Goal: Check status: Check status

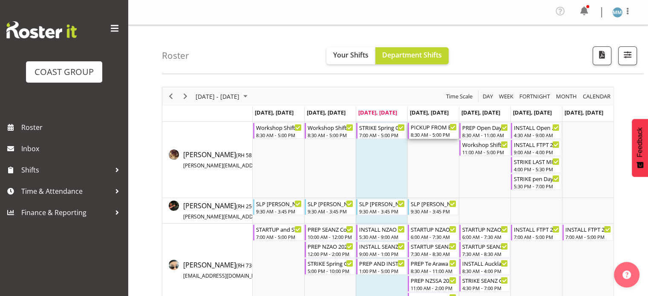
click at [425, 130] on div "PICKUP FROM EMPIRE 2 x 5m powerlock DELIVER AND HELP AT SHOWGROUNDS" at bounding box center [434, 127] width 46 height 9
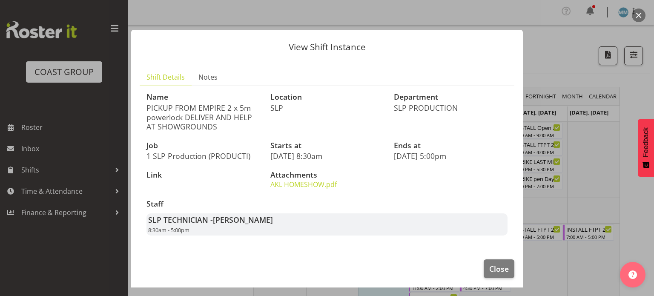
click at [554, 65] on div at bounding box center [327, 148] width 654 height 296
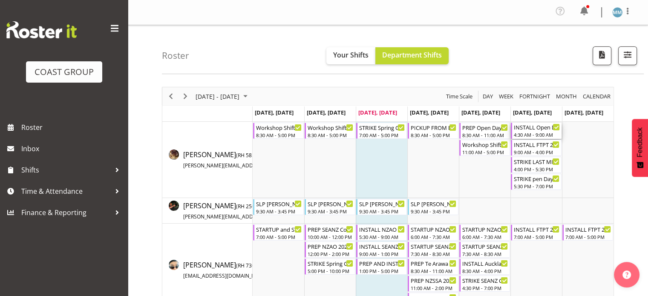
click at [537, 129] on div "INSTALL Open Day @ [GEOGRAPHIC_DATA][PERSON_NAME] @ On Site @ 0500" at bounding box center [537, 127] width 46 height 9
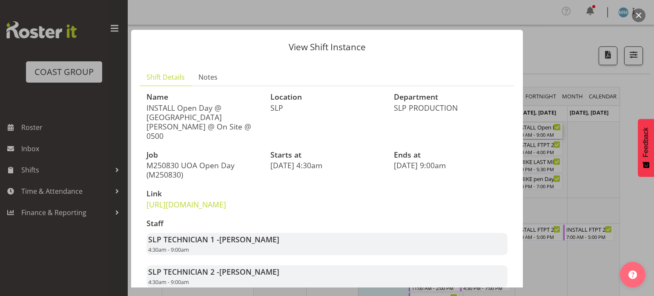
drag, startPoint x: 579, startPoint y: 63, endPoint x: 579, endPoint y: 77, distance: 14.5
click at [579, 62] on div at bounding box center [327, 148] width 654 height 296
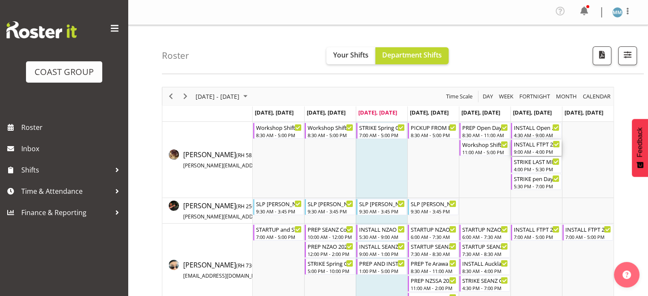
click at [542, 146] on div "INSTALL FTPT 2025 @ [GEOGRAPHIC_DATA]" at bounding box center [537, 144] width 46 height 9
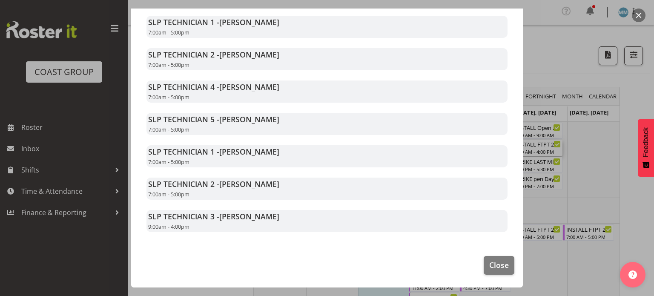
scroll to position [240, 0]
click at [575, 105] on div at bounding box center [327, 148] width 654 height 296
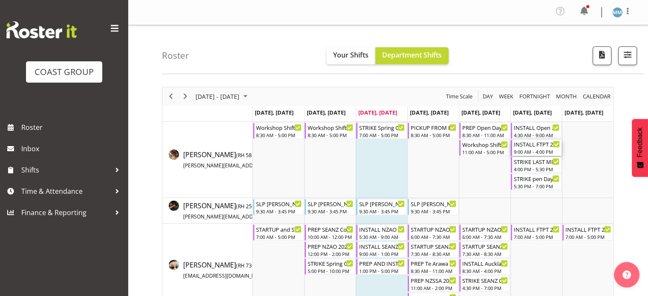
click at [540, 155] on div "INSTALL FTPT 2025 @ [GEOGRAPHIC_DATA] 9:00 AM - 4:00 PM" at bounding box center [536, 148] width 51 height 16
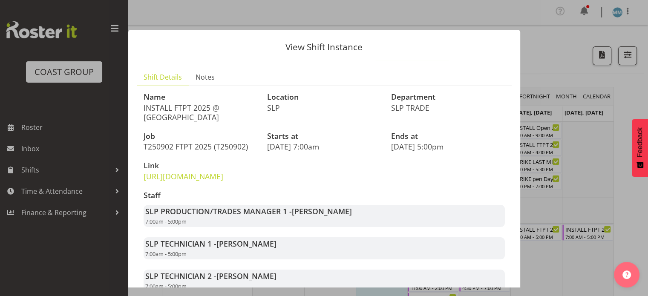
click at [574, 140] on div at bounding box center [324, 148] width 648 height 296
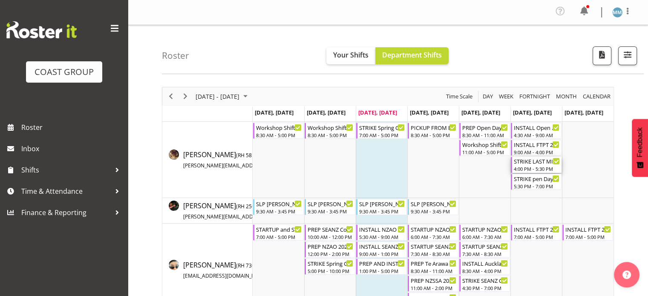
click at [548, 167] on div "4:00 PM - 5:30 PM" at bounding box center [537, 168] width 46 height 7
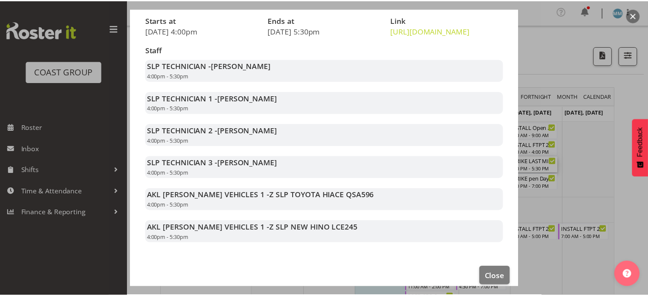
scroll to position [128, 0]
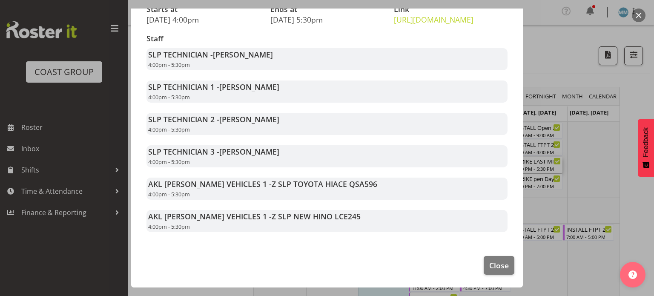
click at [587, 141] on div at bounding box center [327, 148] width 654 height 296
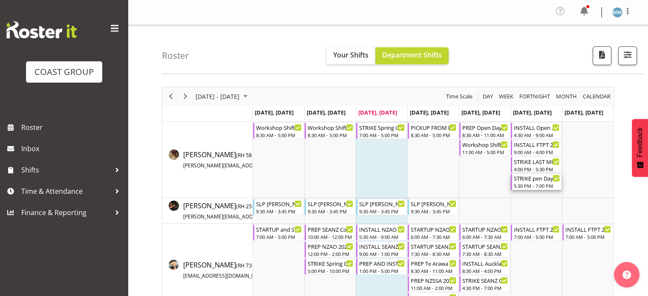
click at [540, 184] on div "5:30 PM - 7:00 PM" at bounding box center [537, 185] width 46 height 7
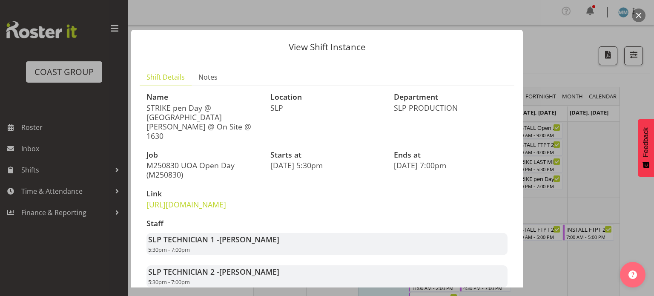
click at [605, 156] on div at bounding box center [327, 148] width 654 height 296
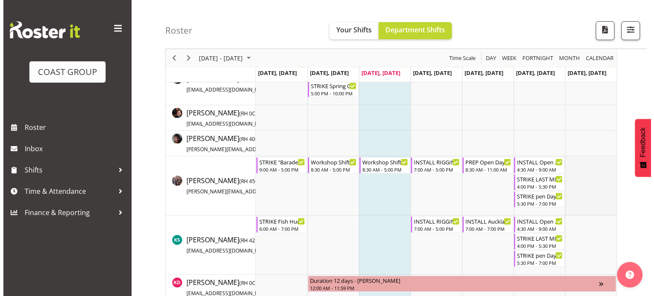
scroll to position [383, 0]
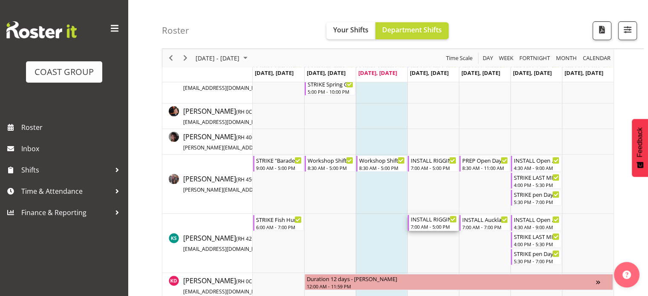
click at [425, 222] on div "INSTALL RIGGING FTPT @ SHOWGROUNDS" at bounding box center [434, 219] width 46 height 9
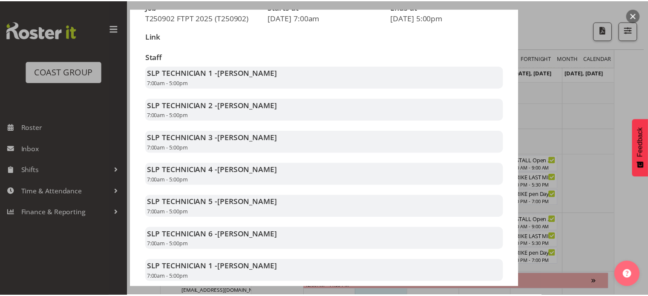
scroll to position [128, 0]
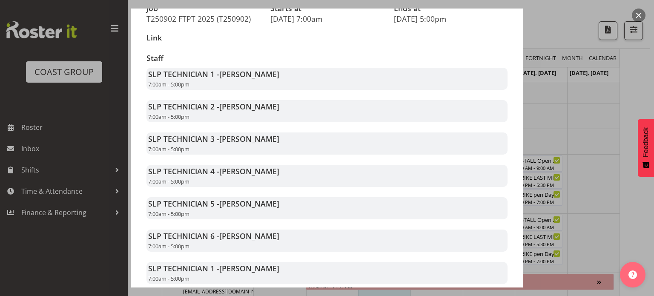
click at [597, 132] on div at bounding box center [327, 148] width 654 height 296
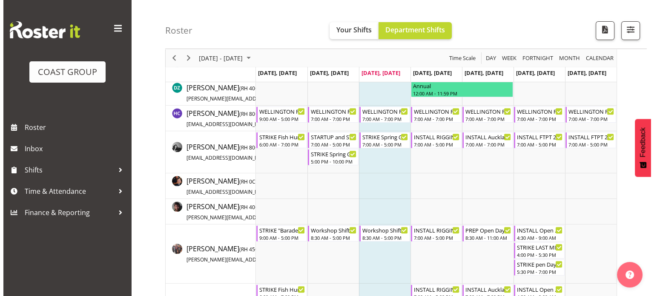
scroll to position [298, 0]
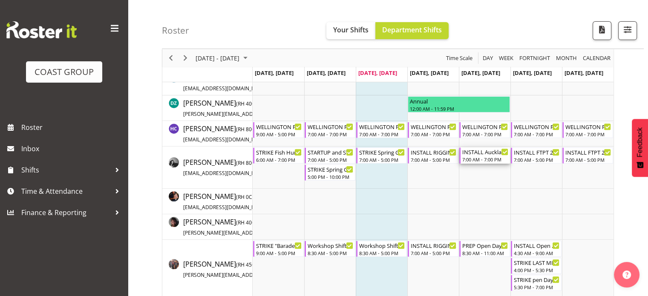
click at [483, 154] on div "INSTALL Auckland Homeshow 2025 MARQUEE 6 @ [GEOGRAPHIC_DATA]" at bounding box center [485, 151] width 46 height 9
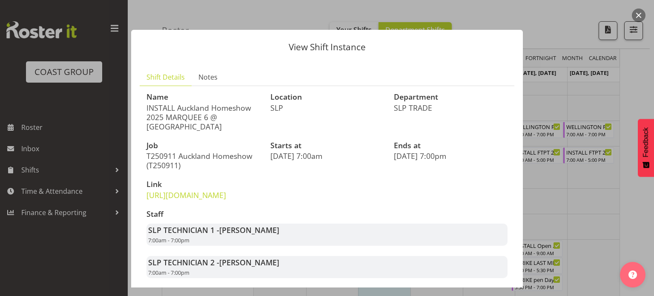
click at [569, 187] on div at bounding box center [327, 148] width 654 height 296
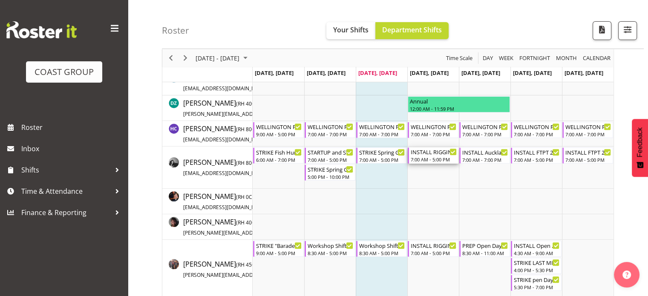
click at [443, 161] on div "7:00 AM - 5:00 PM" at bounding box center [434, 159] width 46 height 7
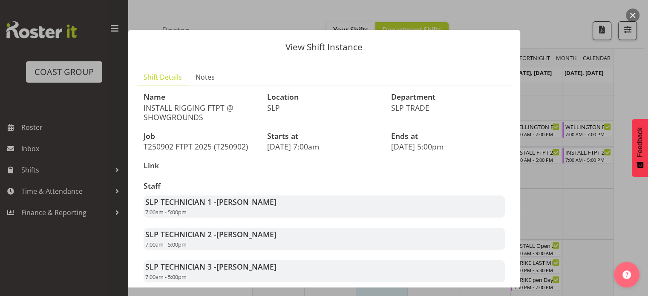
click at [551, 190] on div at bounding box center [324, 148] width 648 height 296
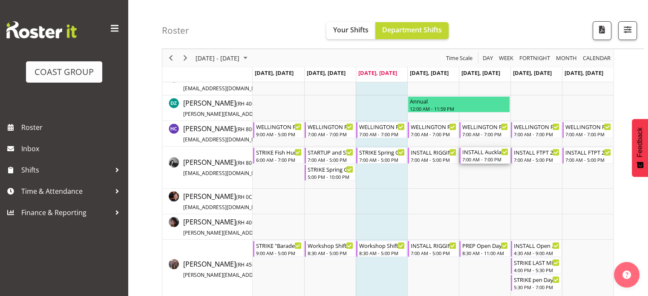
click at [480, 163] on div "INSTALL Auckland Homeshow 2025 MARQUEE 6 @ [GEOGRAPHIC_DATA] 7:00 AM - 7:00 PM" at bounding box center [485, 155] width 46 height 16
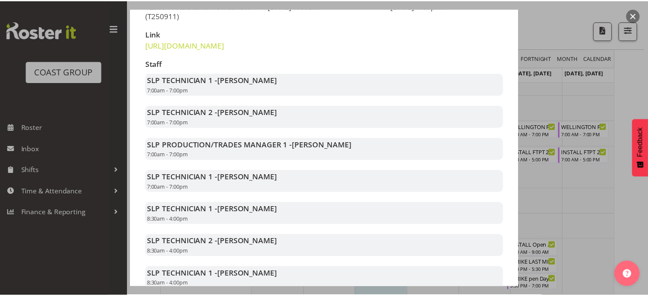
scroll to position [213, 0]
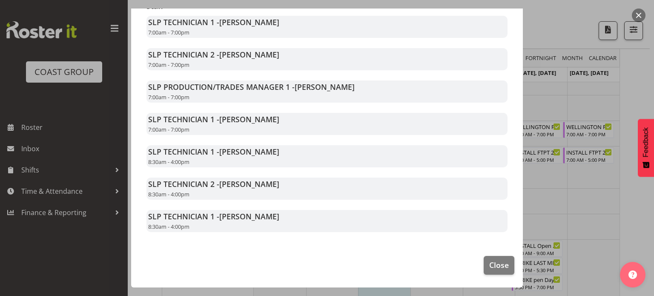
click at [574, 189] on div at bounding box center [327, 148] width 654 height 296
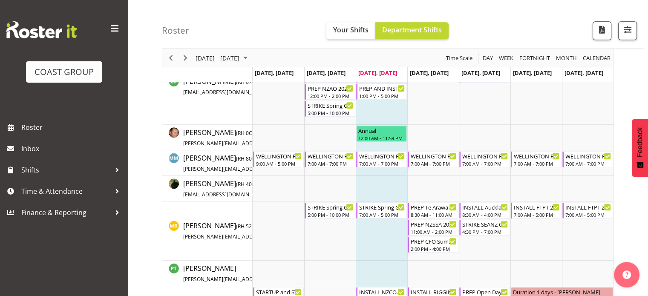
scroll to position [724, 0]
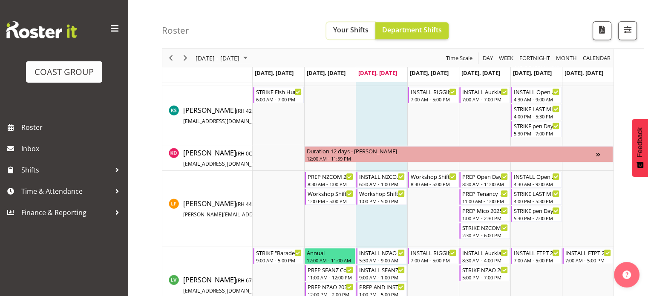
click at [355, 31] on span "Your Shifts" at bounding box center [350, 29] width 35 height 9
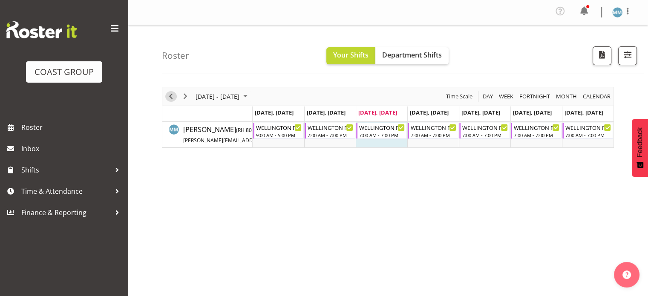
click at [165, 95] on button "Previous" at bounding box center [170, 96] width 11 height 11
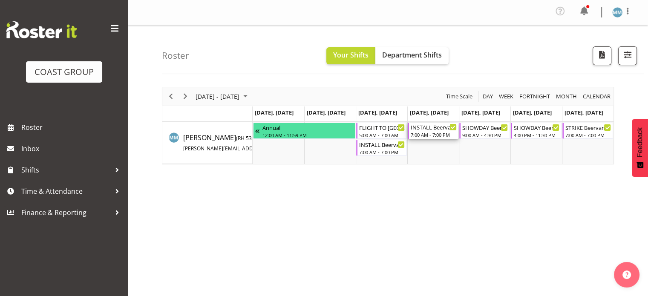
click at [439, 130] on div "INSTALL Beervana 2025 @ [GEOGRAPHIC_DATA] On Site @ 0800" at bounding box center [434, 127] width 46 height 9
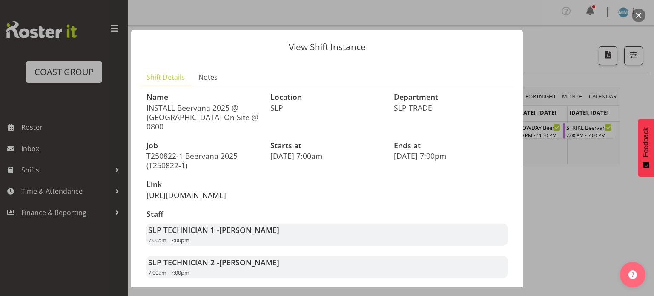
click at [221, 192] on link "[URL][DOMAIN_NAME]" at bounding box center [186, 195] width 80 height 10
